Goal: Task Accomplishment & Management: Use online tool/utility

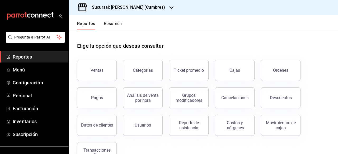
click at [149, 8] on h3 "Sucursal: [PERSON_NAME] (Cumbres)" at bounding box center [126, 7] width 77 height 6
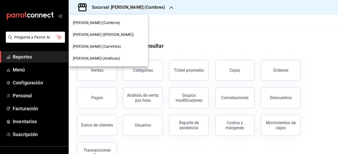
click at [103, 47] on span "[PERSON_NAME] (Carretera)" at bounding box center [97, 47] width 48 height 6
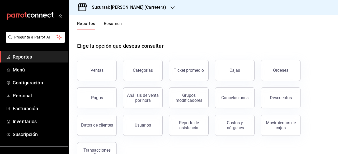
click at [140, 8] on h3 "Sucursal: Don Macizo (Carretera)" at bounding box center [127, 7] width 79 height 6
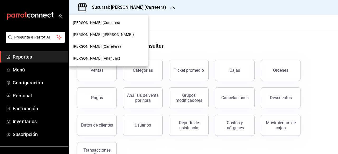
click at [111, 60] on div "[PERSON_NAME] (Anahuac)" at bounding box center [108, 59] width 71 height 6
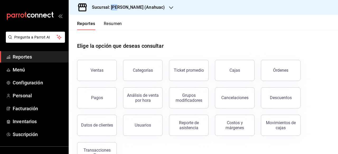
click at [169, 7] on icon "button" at bounding box center [171, 7] width 4 height 3
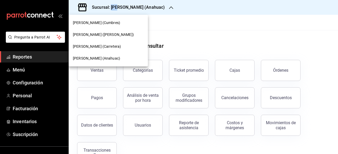
click at [120, 34] on span "[PERSON_NAME] ([PERSON_NAME])" at bounding box center [103, 35] width 61 height 6
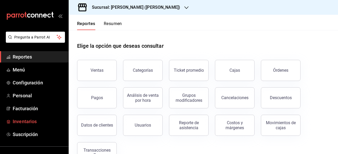
click at [11, 121] on link "Inventarios" at bounding box center [34, 121] width 68 height 11
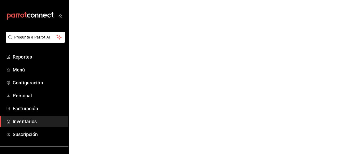
click at [22, 120] on span "Inventarios" at bounding box center [39, 121] width 52 height 7
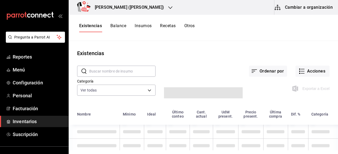
click at [191, 26] on button "Otros" at bounding box center [189, 27] width 11 height 9
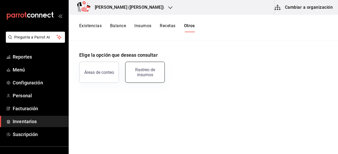
click at [137, 74] on div "Rastreo de insumos" at bounding box center [145, 72] width 33 height 10
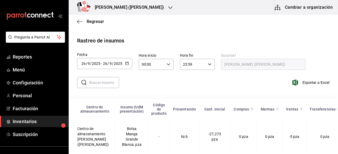
scroll to position [45, 0]
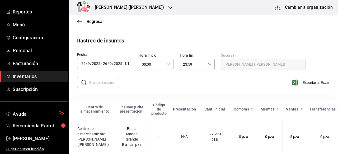
scroll to position [0, 0]
click at [13, 136] on span "[PERSON_NAME]" at bounding box center [39, 138] width 52 height 7
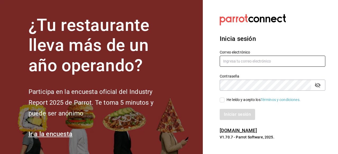
type input "gerenteoperaciones@donmacizo.com"
click at [222, 100] on input "He leído y acepto los Términos y condiciones." at bounding box center [222, 100] width 5 height 5
checkbox input "true"
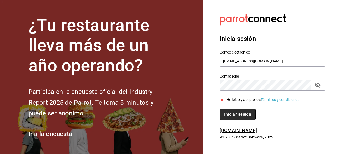
click at [230, 114] on button "Iniciar sesión" at bounding box center [238, 114] width 36 height 11
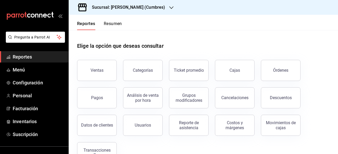
click at [138, 7] on h3 "Sucursal: [PERSON_NAME] (Cumbres)" at bounding box center [126, 7] width 77 height 6
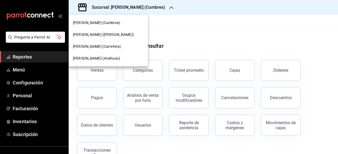
click at [113, 36] on span "[PERSON_NAME] ([PERSON_NAME])" at bounding box center [103, 35] width 61 height 6
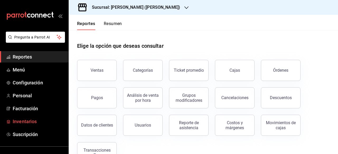
click at [23, 120] on span "Inventarios" at bounding box center [39, 121] width 52 height 7
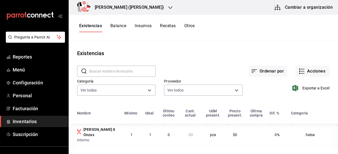
click at [189, 27] on button "Otros" at bounding box center [189, 27] width 11 height 9
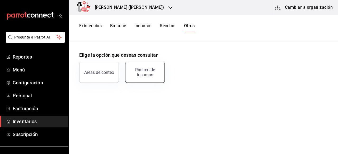
click at [146, 75] on div "Rastreo de insumos" at bounding box center [145, 72] width 33 height 10
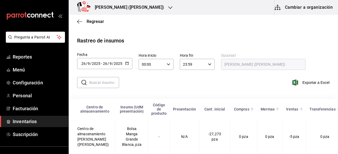
click at [127, 63] on icon "button" at bounding box center [127, 64] width 4 height 4
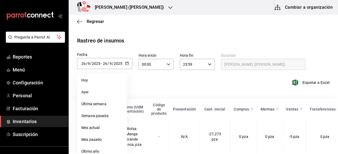
click at [127, 64] on icon "button" at bounding box center [127, 64] width 4 height 4
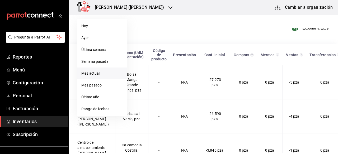
scroll to position [58, 0]
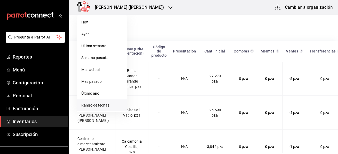
click at [101, 105] on li "Rango de fechas" at bounding box center [102, 106] width 50 height 12
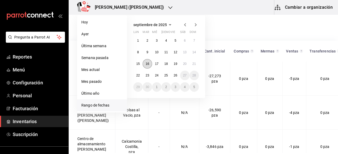
click at [149, 65] on button "16" at bounding box center [147, 64] width 9 height 10
type input "[DATE]"
type input "16"
type input "[DATE]"
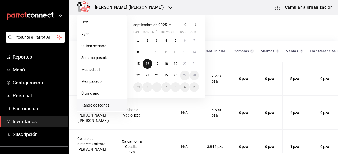
type input "16"
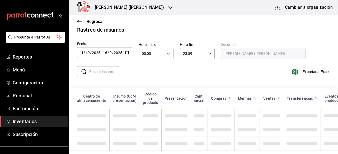
scroll to position [15, 0]
click at [105, 69] on input "text" at bounding box center [104, 72] width 30 height 11
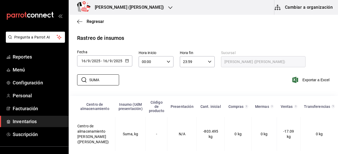
scroll to position [12, 0]
type input "S"
type input "c"
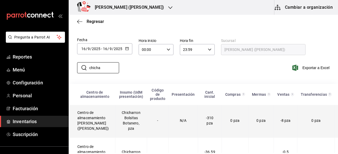
scroll to position [21, 0]
type input "c"
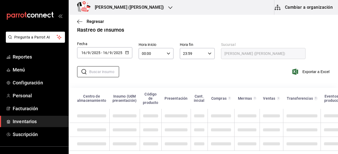
scroll to position [0, 0]
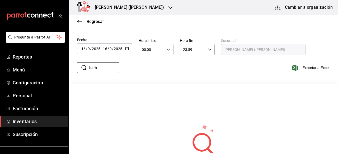
type input "barb"
click at [126, 49] on icon "button" at bounding box center [127, 49] width 4 height 4
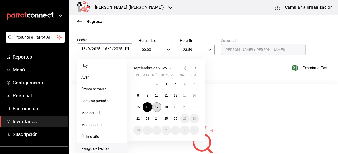
click at [158, 106] on abbr "17" at bounding box center [156, 107] width 3 height 4
type input "[DATE]"
type input "17"
type input "[DATE]"
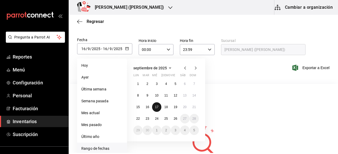
type input "17"
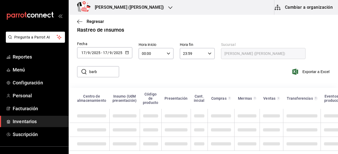
click at [104, 68] on input "barb" at bounding box center [104, 72] width 30 height 11
type input "b"
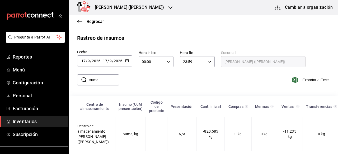
scroll to position [12, 0]
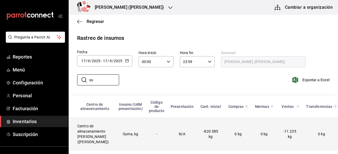
type input "s"
type input "c"
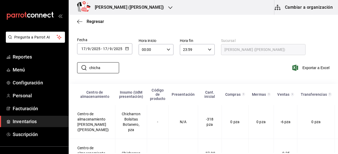
scroll to position [51, 0]
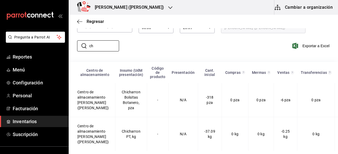
type input "c"
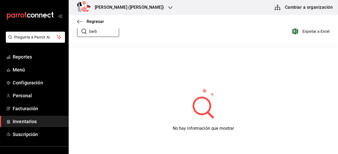
scroll to position [0, 0]
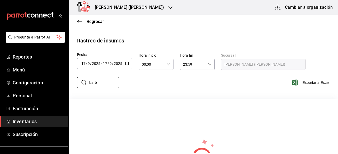
type input "barb"
click at [127, 64] on icon "button" at bounding box center [127, 64] width 4 height 4
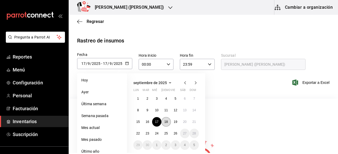
click at [166, 123] on abbr "18" at bounding box center [165, 122] width 3 height 4
type input "[DATE]"
type input "18"
type input "[DATE]"
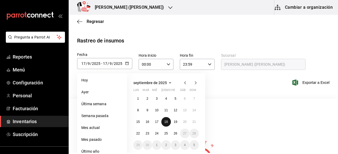
type input "18"
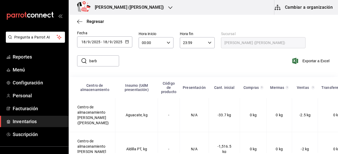
click at [103, 57] on input "barb" at bounding box center [104, 61] width 30 height 11
type input "b"
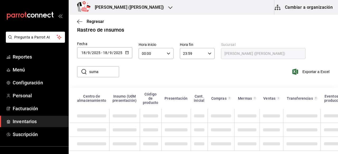
scroll to position [12, 0]
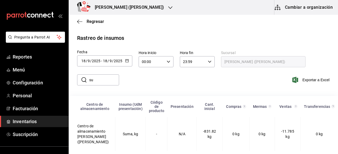
type input "s"
type input "c"
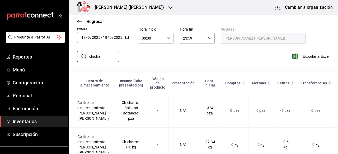
scroll to position [0, 0]
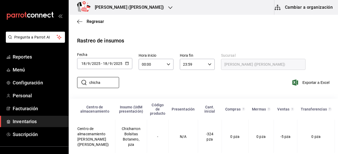
type input "chicha"
click at [27, 123] on span "Inventarios" at bounding box center [39, 121] width 52 height 7
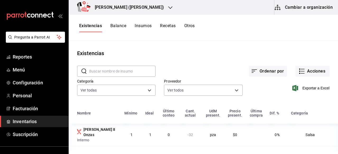
click at [191, 27] on button "Otros" at bounding box center [189, 27] width 11 height 9
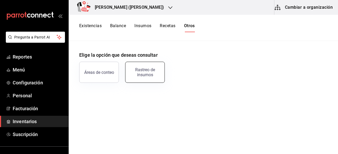
click at [142, 76] on div "Rastreo de insumos" at bounding box center [145, 72] width 33 height 10
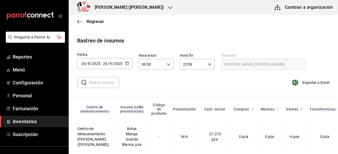
click at [127, 64] on icon "button" at bounding box center [127, 64] width 4 height 4
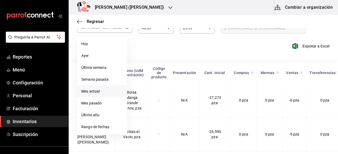
scroll to position [43, 0]
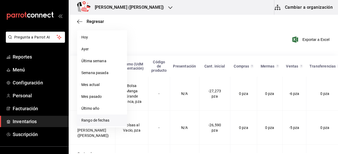
click at [94, 121] on li "Rango de fechas" at bounding box center [102, 121] width 50 height 12
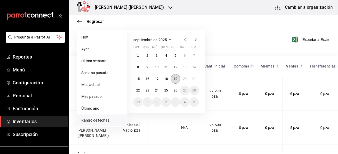
click at [176, 79] on abbr "19" at bounding box center [175, 79] width 3 height 4
type input "[DATE]"
type input "19"
type input "[DATE]"
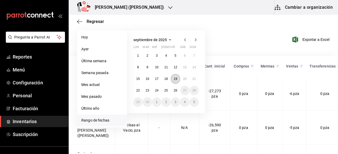
type input "19"
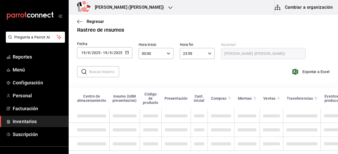
scroll to position [15, 0]
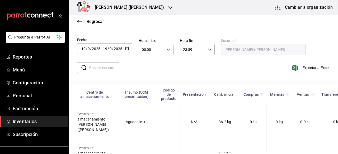
click at [103, 90] on div "Centro de almacenamiento" at bounding box center [94, 94] width 35 height 8
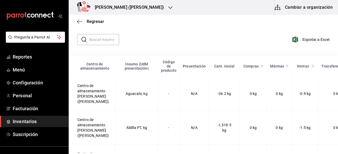
click at [98, 43] on input "text" at bounding box center [104, 39] width 30 height 11
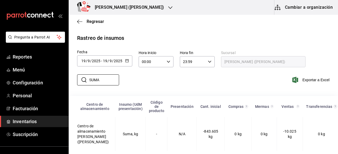
scroll to position [12, 0]
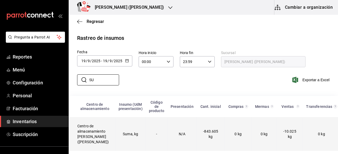
type input "S"
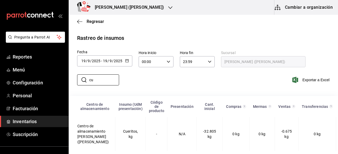
type input "c"
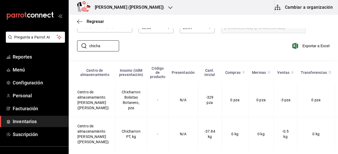
scroll to position [51, 0]
type input "c"
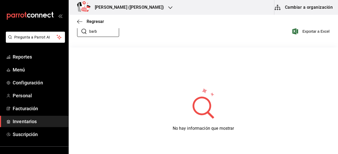
type input "barb"
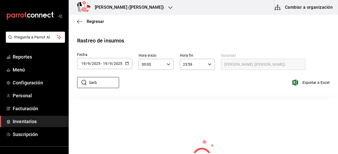
click at [127, 64] on icon "button" at bounding box center [127, 64] width 4 height 4
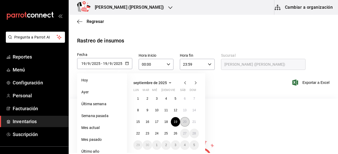
click at [184, 123] on abbr "20" at bounding box center [184, 122] width 3 height 4
type input "[DATE]"
type input "20"
type input "[DATE]"
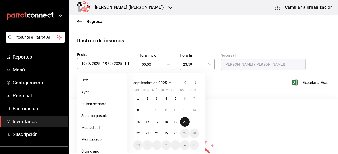
type input "20"
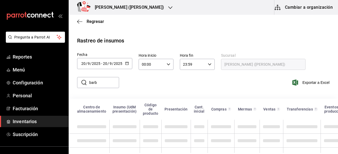
click at [105, 81] on input "barb" at bounding box center [104, 82] width 30 height 11
type input "b"
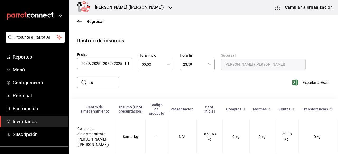
type input "s"
type input "c"
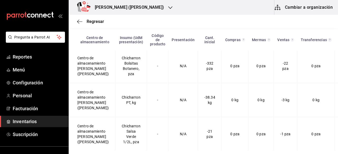
scroll to position [66, 0]
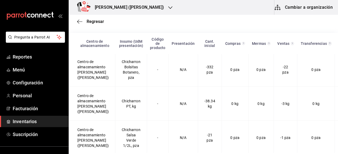
type input "c"
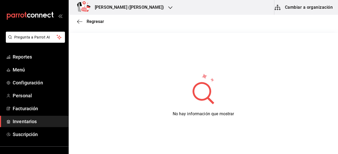
type input "barb"
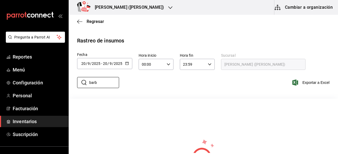
click at [127, 62] on icon "button" at bounding box center [127, 64] width 4 height 4
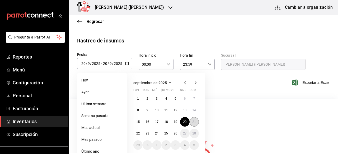
click at [195, 122] on abbr "21" at bounding box center [194, 122] width 3 height 4
type input "[DATE]"
type input "21"
type input "[DATE]"
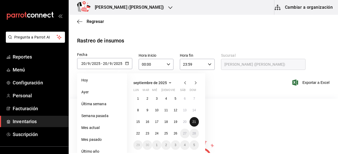
type input "21"
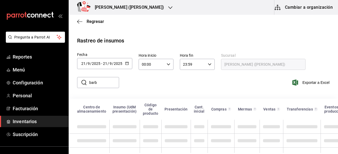
click at [105, 83] on input "barb" at bounding box center [104, 82] width 30 height 11
type input "b"
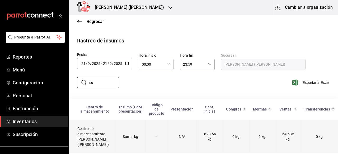
type input "s"
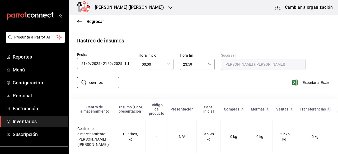
scroll to position [12, 0]
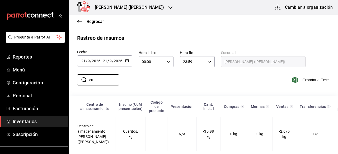
type input "c"
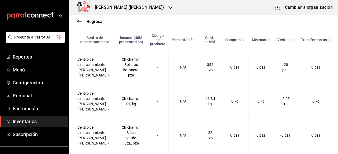
scroll to position [0, 0]
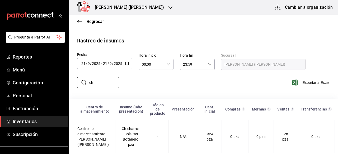
type input "c"
type input "barb"
click at [127, 63] on icon "button" at bounding box center [127, 64] width 4 height 4
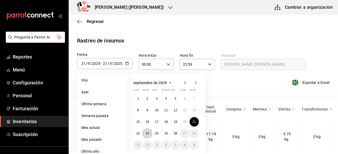
click at [146, 133] on abbr "23" at bounding box center [147, 134] width 3 height 4
type input "[DATE]"
type input "23"
type input "[DATE]"
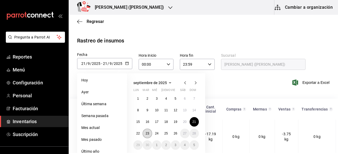
type input "23"
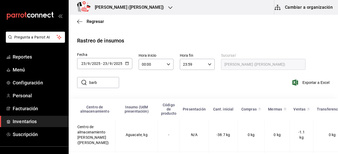
scroll to position [1, 0]
click at [105, 84] on input "barb" at bounding box center [104, 82] width 30 height 11
type input "b"
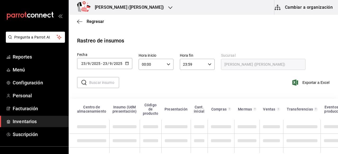
scroll to position [0, 0]
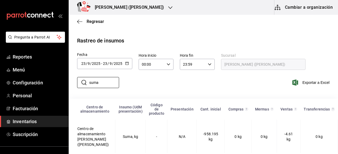
scroll to position [12, 0]
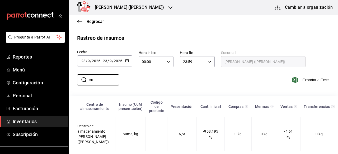
type input "s"
type input "c"
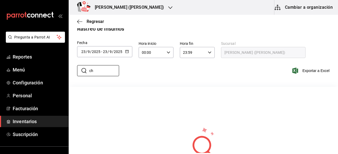
type input "c"
type input "b"
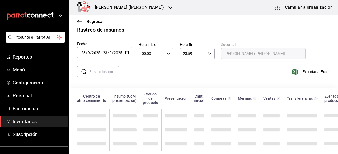
click at [127, 52] on icon "button" at bounding box center [127, 53] width 4 height 4
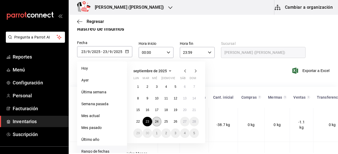
click at [156, 120] on abbr "24" at bounding box center [156, 122] width 3 height 4
type input "[DATE]"
type input "24"
type input "[DATE]"
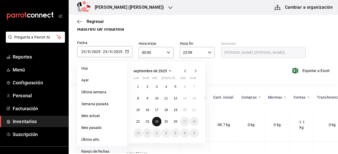
type input "24"
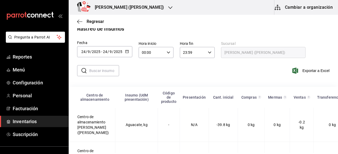
click at [93, 71] on input "text" at bounding box center [104, 71] width 30 height 11
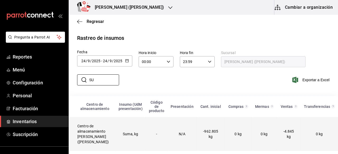
type input "S"
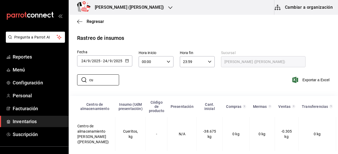
type input "c"
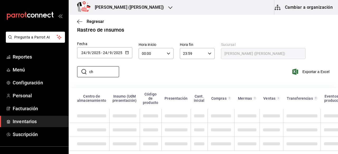
type input "c"
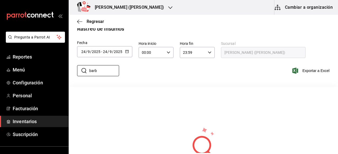
type input "barb"
click at [127, 53] on \(Stroke\) "button" at bounding box center [127, 51] width 3 height 3
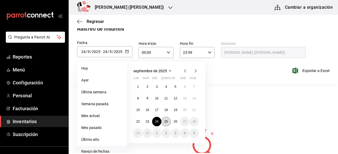
click at [168, 124] on button "25" at bounding box center [165, 122] width 9 height 10
type input "[DATE]"
type input "25"
type input "[DATE]"
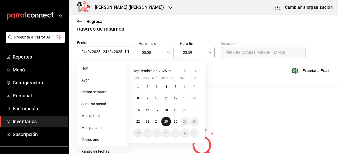
type input "25"
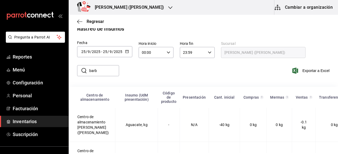
click at [111, 75] on input "barb" at bounding box center [104, 71] width 30 height 11
type input "b"
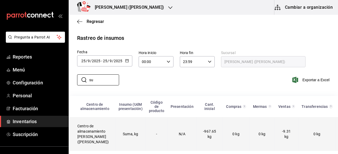
type input "s"
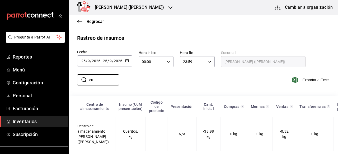
type input "c"
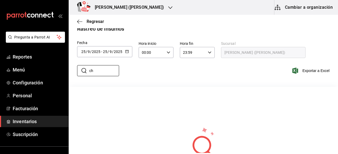
type input "c"
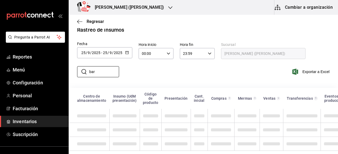
type input "barb"
